Goal: Transaction & Acquisition: Download file/media

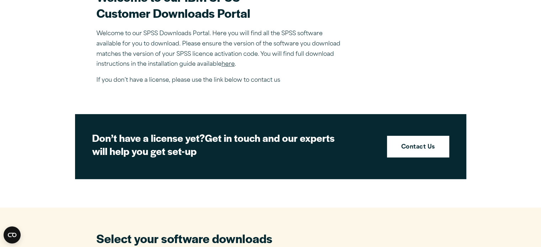
scroll to position [19, 0]
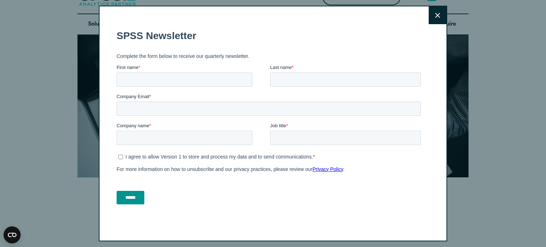
click at [435, 15] on icon at bounding box center [437, 15] width 5 height 5
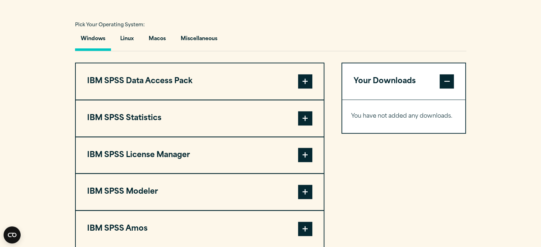
scroll to position [514, 0]
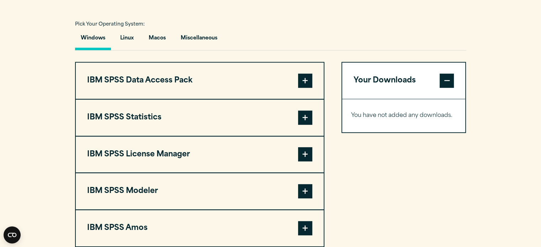
click at [211, 120] on button "IBM SPSS Statistics" at bounding box center [200, 118] width 248 height 36
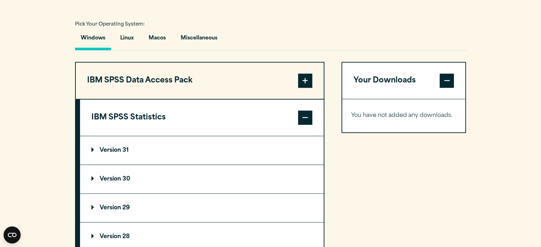
click at [114, 153] on summary "Version 31" at bounding box center [202, 150] width 244 height 28
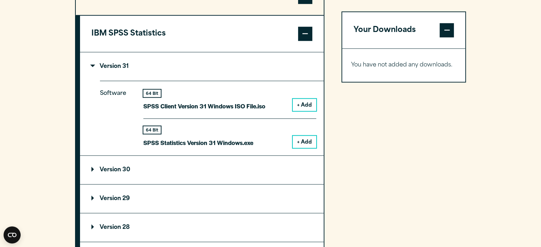
scroll to position [601, 0]
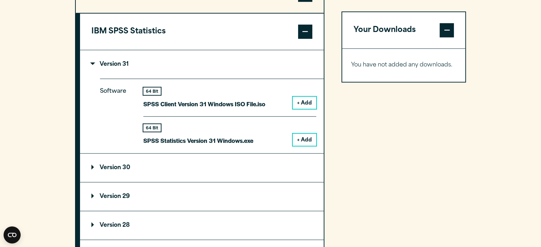
click at [305, 141] on button "+ Add" at bounding box center [304, 140] width 23 height 12
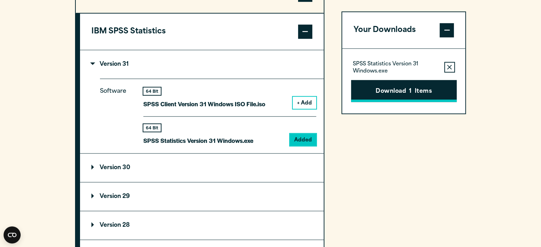
click at [399, 91] on button "Download 1 Items" at bounding box center [404, 91] width 106 height 22
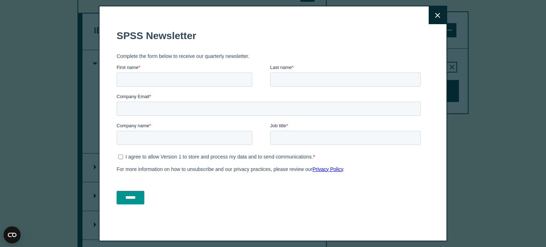
click at [435, 13] on icon at bounding box center [437, 15] width 5 height 5
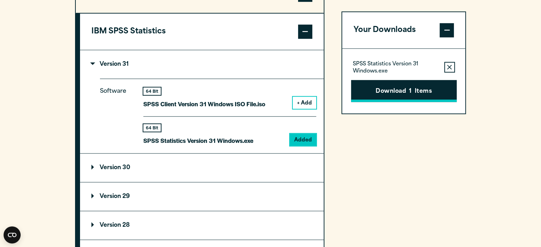
click at [400, 91] on button "Download 1 Items" at bounding box center [404, 91] width 106 height 22
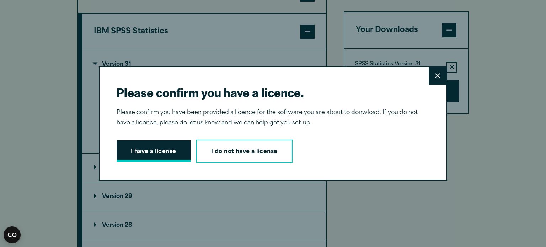
click at [156, 151] on button "I have a license" at bounding box center [154, 152] width 74 height 22
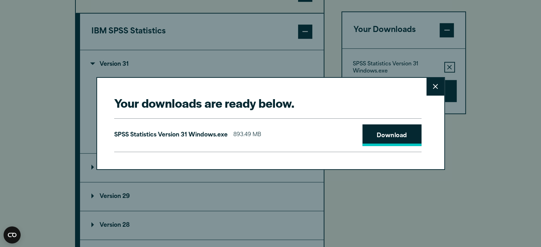
click at [416, 133] on link "Download" at bounding box center [392, 136] width 59 height 22
